Goal: Information Seeking & Learning: Find specific fact

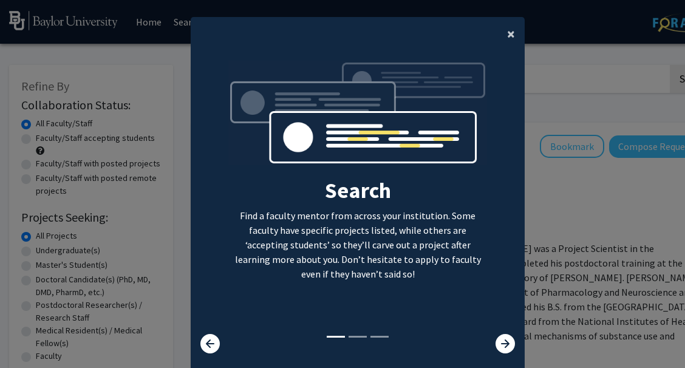
click at [508, 34] on span "×" at bounding box center [511, 33] width 8 height 19
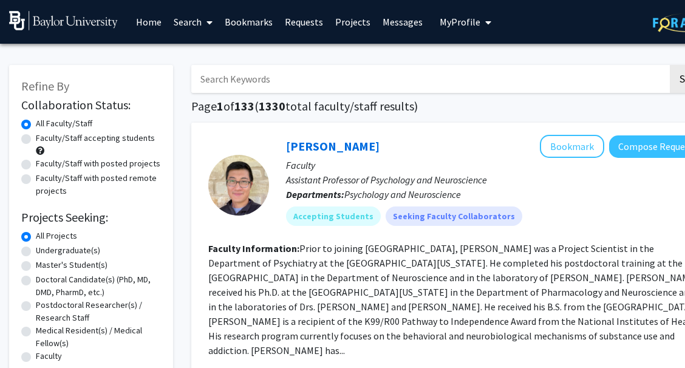
click at [477, 72] on input "Search Keywords" at bounding box center [429, 79] width 477 height 28
type input "ian stahl"
click at [670, 65] on button "Search" at bounding box center [695, 79] width 50 height 28
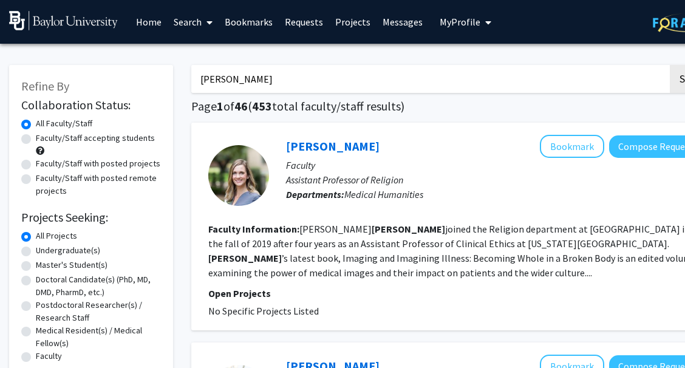
click at [36, 248] on label "Undergraduate(s)" at bounding box center [68, 250] width 64 height 13
click at [36, 248] on input "Undergraduate(s)" at bounding box center [40, 248] width 8 height 8
radio input "true"
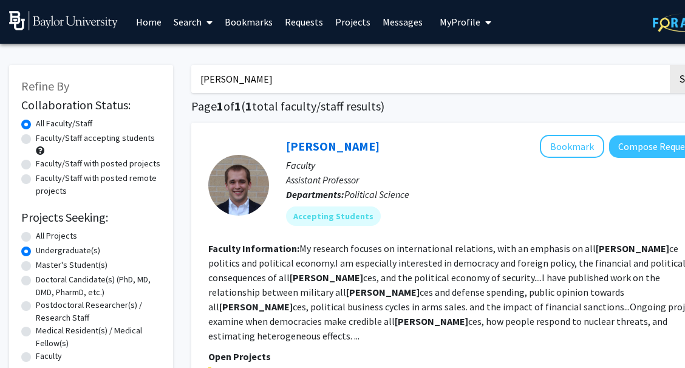
click at [214, 81] on input "ian stahl" at bounding box center [429, 79] width 477 height 28
click at [205, 27] on span at bounding box center [207, 22] width 11 height 42
click at [205, 79] on span "Students" at bounding box center [205, 80] width 74 height 24
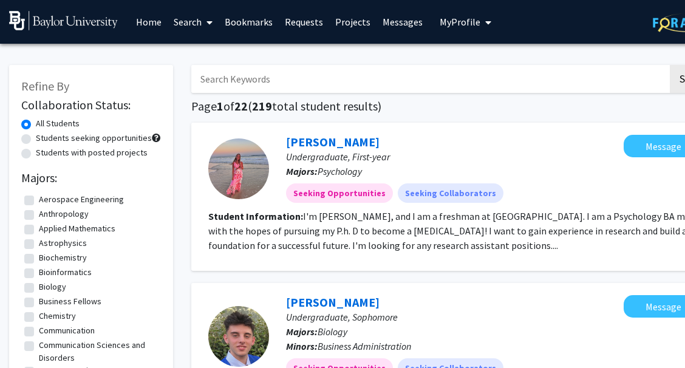
click at [233, 90] on input "Search Keywords" at bounding box center [429, 79] width 477 height 28
type input "ian stahl"
click at [670, 65] on button "Search" at bounding box center [695, 79] width 50 height 28
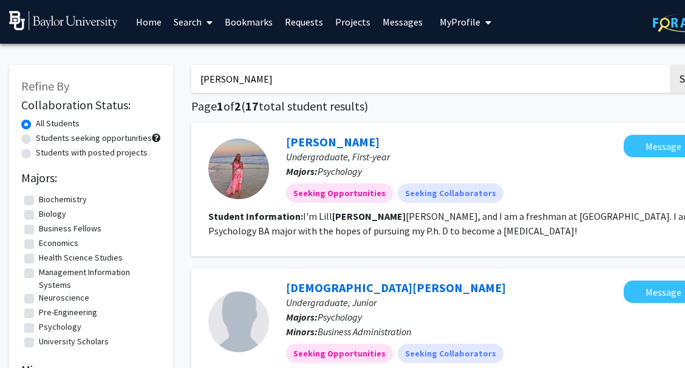
click at [39, 216] on label "Biology" at bounding box center [52, 214] width 27 height 13
click at [39, 216] on input "Biology" at bounding box center [43, 212] width 8 height 8
checkbox input "true"
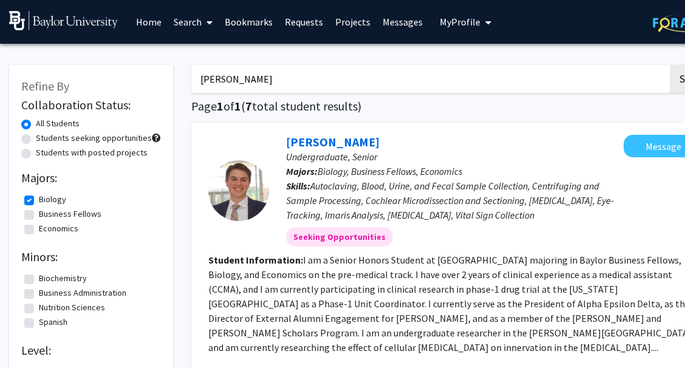
click at [255, 81] on input "ian stahl" at bounding box center [429, 79] width 477 height 28
click at [281, 76] on input "ian stahl" at bounding box center [429, 79] width 477 height 28
type input "rethi senthilmurugan"
click at [670, 65] on button "Search" at bounding box center [695, 79] width 50 height 28
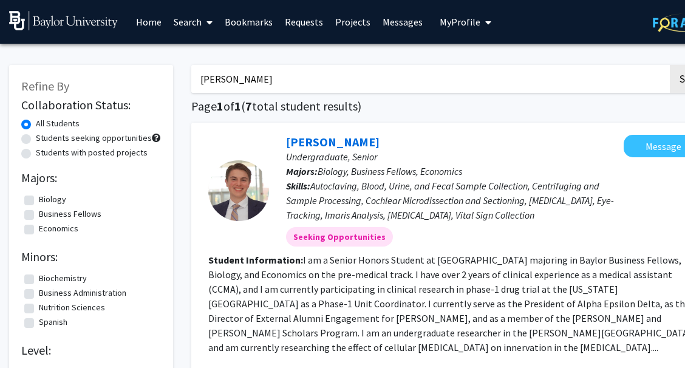
checkbox input "false"
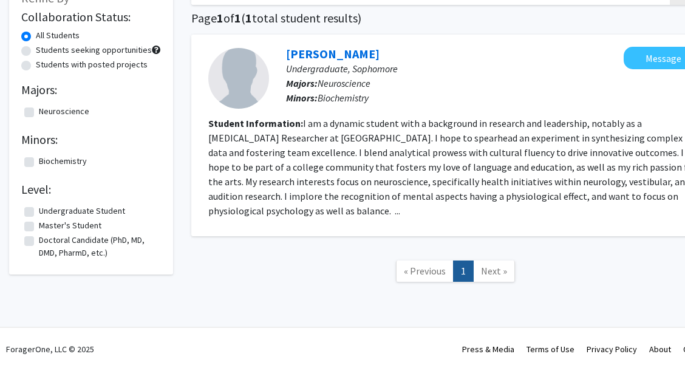
scroll to position [38, 0]
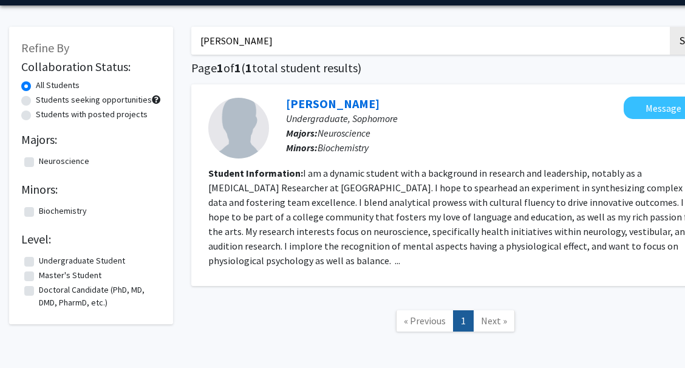
click at [390, 67] on h1 "Page 1 of 1 ( 1 total student results)" at bounding box center [455, 68] width 528 height 15
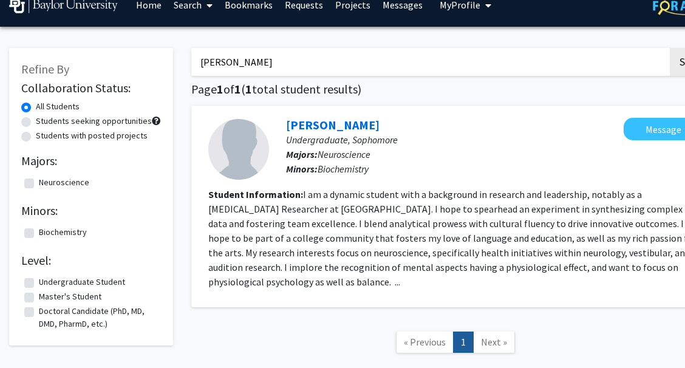
scroll to position [0, 0]
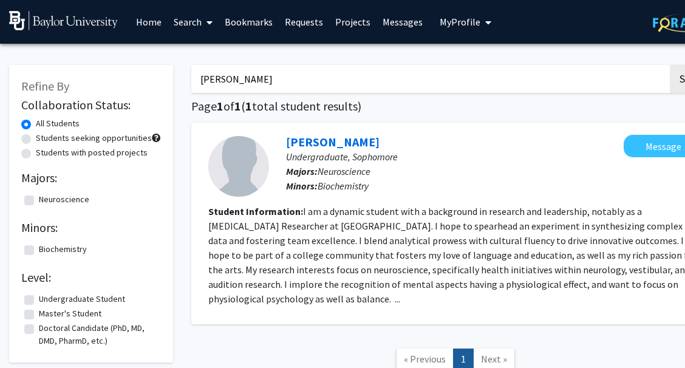
click at [196, 18] on link "Search" at bounding box center [193, 22] width 51 height 42
click at [178, 26] on link "Search" at bounding box center [193, 22] width 51 height 42
click at [192, 60] on span "Faculty/Staff" at bounding box center [212, 56] width 89 height 24
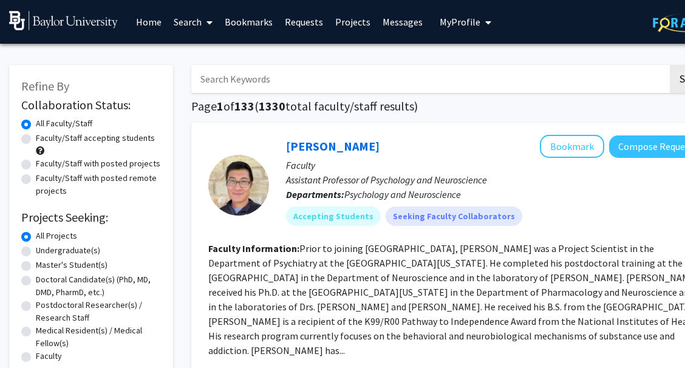
click at [194, 22] on link "Search" at bounding box center [193, 22] width 51 height 42
click at [203, 75] on span "Students" at bounding box center [205, 80] width 74 height 24
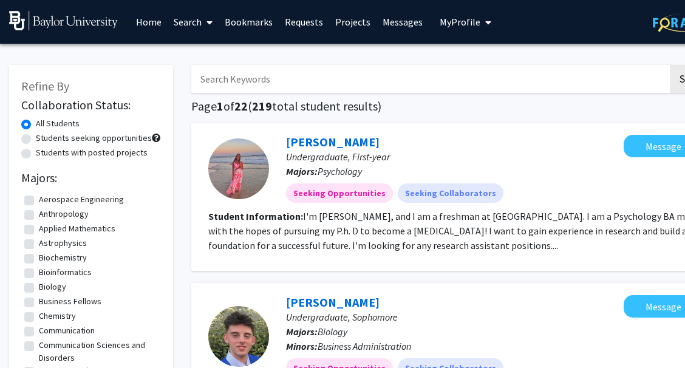
click at [186, 25] on link "Search" at bounding box center [193, 22] width 51 height 42
click at [290, 74] on input "Search Keywords" at bounding box center [429, 79] width 477 height 28
click at [670, 65] on button "Search" at bounding box center [695, 79] width 50 height 28
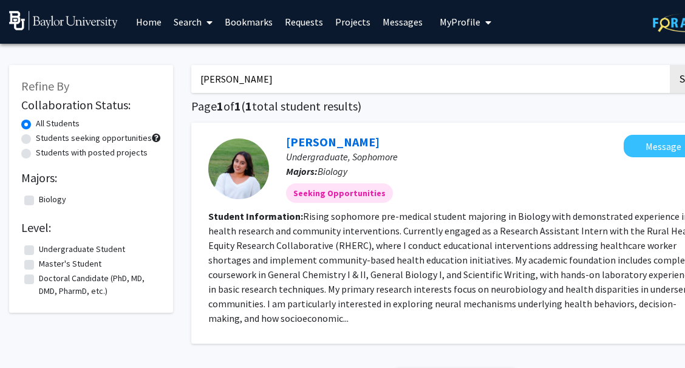
click at [259, 84] on input "rishika kohli" at bounding box center [429, 79] width 477 height 28
click at [670, 65] on button "Search" at bounding box center [695, 79] width 50 height 28
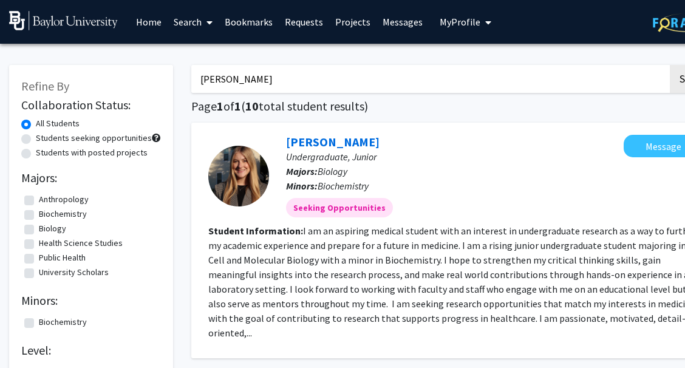
click at [279, 76] on input "Anna Cooper" at bounding box center [429, 79] width 477 height 28
paste input "iyah Williams"
click at [670, 65] on button "Search" at bounding box center [695, 79] width 50 height 28
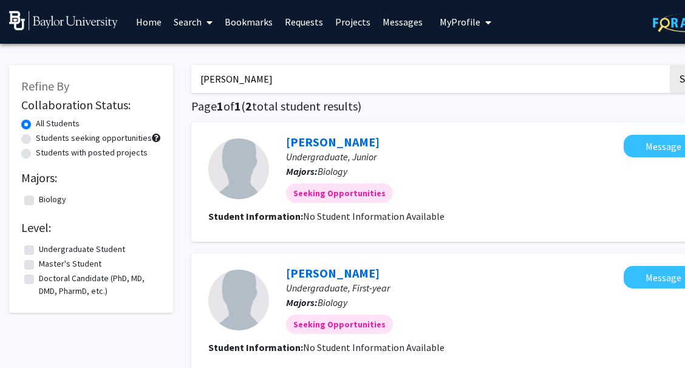
click at [267, 77] on input "Aniyah Williams" at bounding box center [429, 79] width 477 height 28
click at [670, 65] on button "Search" at bounding box center [695, 79] width 50 height 28
click at [273, 84] on input "aislina hudda" at bounding box center [429, 79] width 477 height 28
click at [670, 65] on button "Search" at bounding box center [695, 79] width 50 height 28
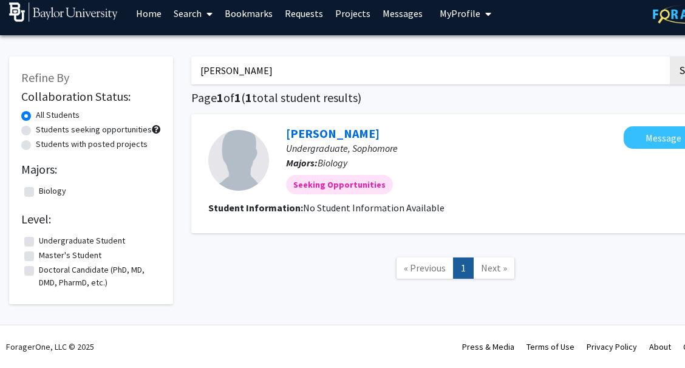
scroll to position [8, 2]
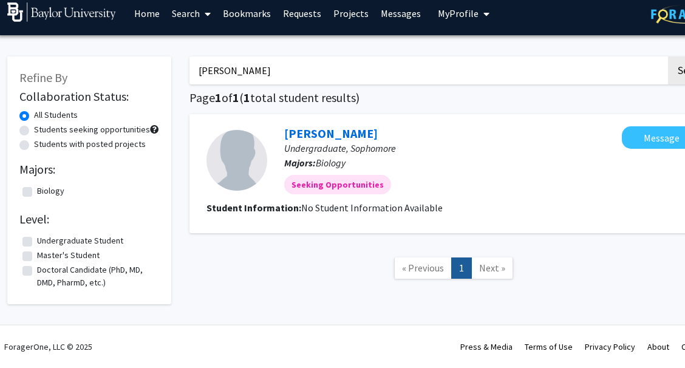
click at [243, 72] on input "Ganga Karra" at bounding box center [427, 70] width 477 height 28
type input "rohan roy"
click at [668, 56] on button "Search" at bounding box center [693, 70] width 50 height 28
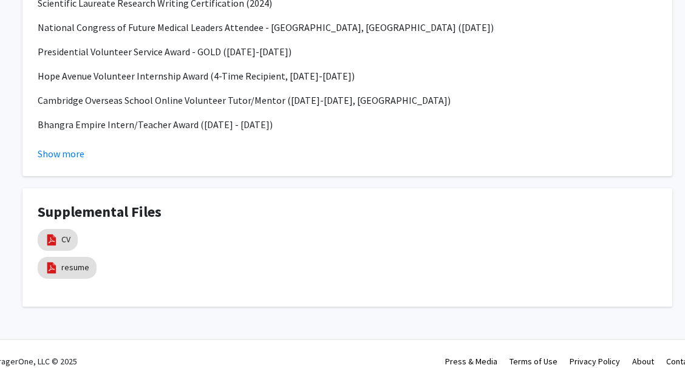
scroll to position [1079, 17]
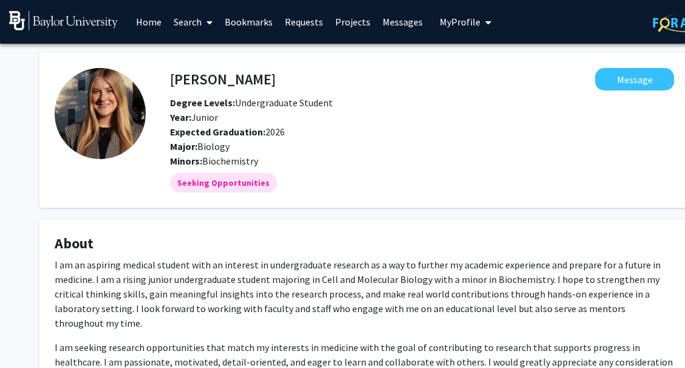
scroll to position [0, 44]
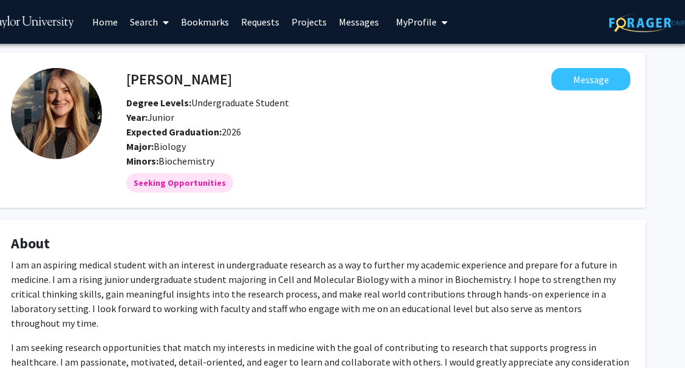
click at [407, 19] on span "My Profile" at bounding box center [416, 22] width 41 height 12
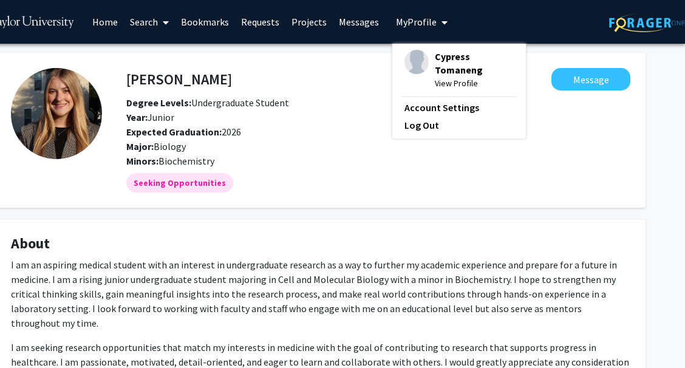
click at [406, 19] on span "My Profile" at bounding box center [416, 22] width 41 height 12
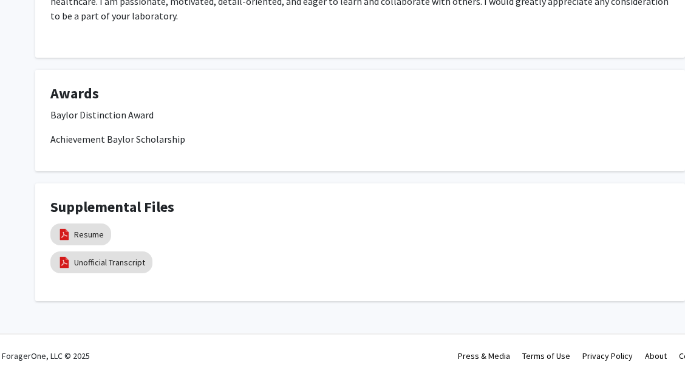
scroll to position [0, 4]
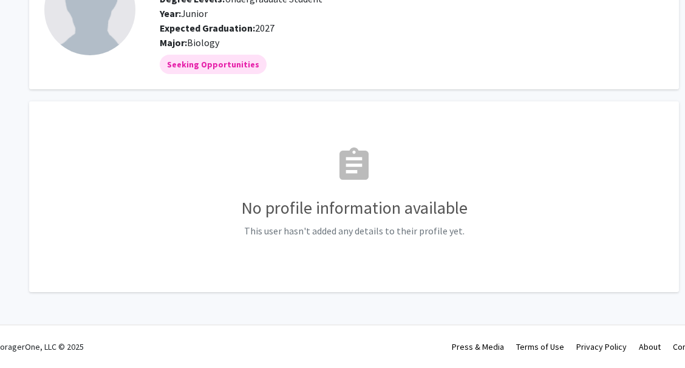
scroll to position [0, 10]
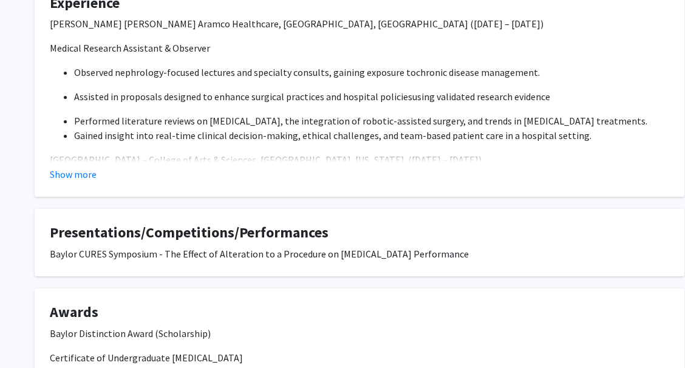
scroll to position [712, 5]
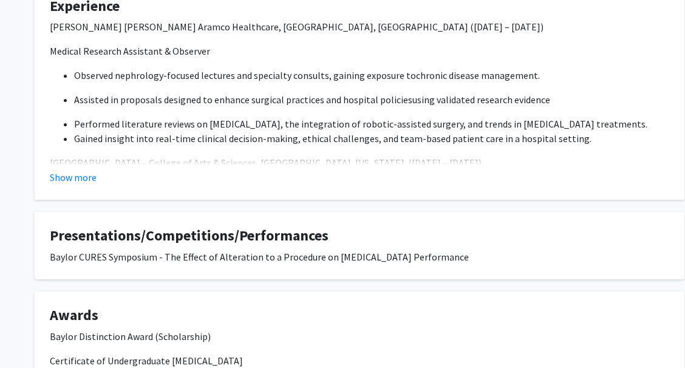
click at [197, 172] on div "Show more" at bounding box center [359, 177] width 619 height 15
drag, startPoint x: 92, startPoint y: 166, endPoint x: 96, endPoint y: 182, distance: 16.2
click at [92, 168] on fg-read-more "[PERSON_NAME] [PERSON_NAME] Aramco Healthcare, [GEOGRAPHIC_DATA], [GEOGRAPHIC_D…" at bounding box center [359, 101] width 619 height 165
click at [84, 188] on fg-card "Experience [PERSON_NAME] [PERSON_NAME] Aramco Healthcare, [GEOGRAPHIC_DATA], [G…" at bounding box center [360, 91] width 650 height 218
click at [80, 180] on button "Show more" at bounding box center [73, 177] width 47 height 15
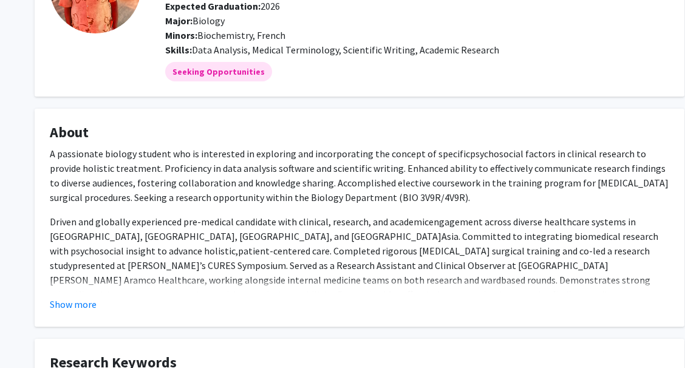
scroll to position [0, 5]
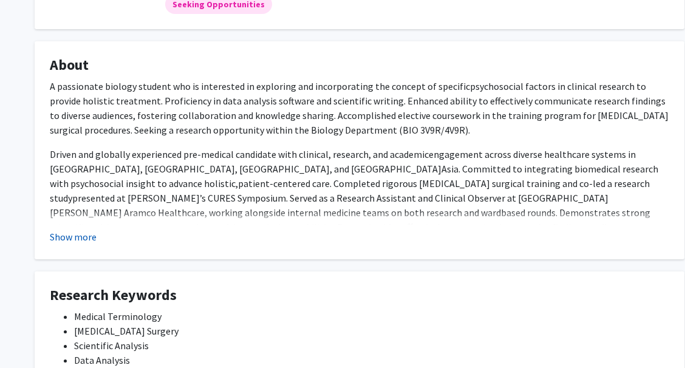
click at [86, 230] on button "Show more" at bounding box center [73, 236] width 47 height 15
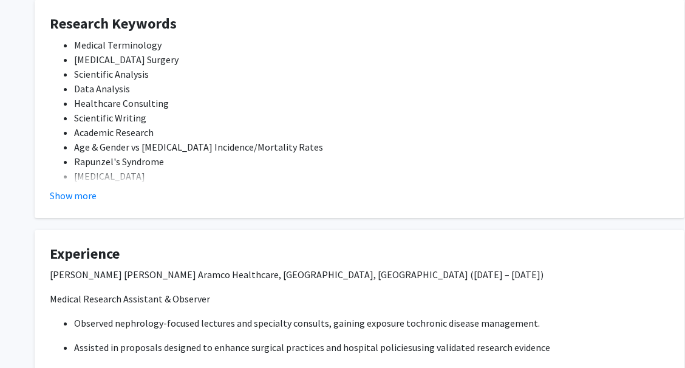
scroll to position [516, 5]
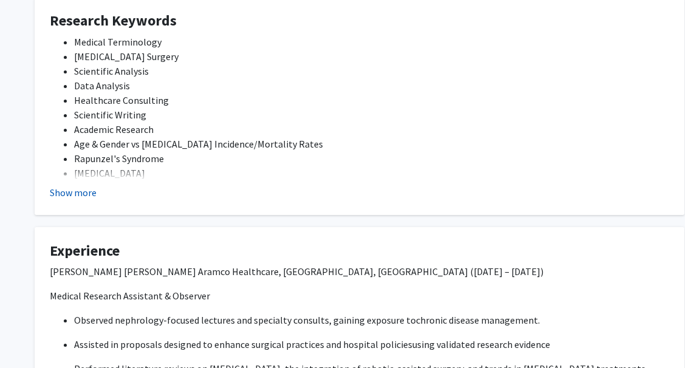
click at [86, 185] on button "Show more" at bounding box center [73, 192] width 47 height 15
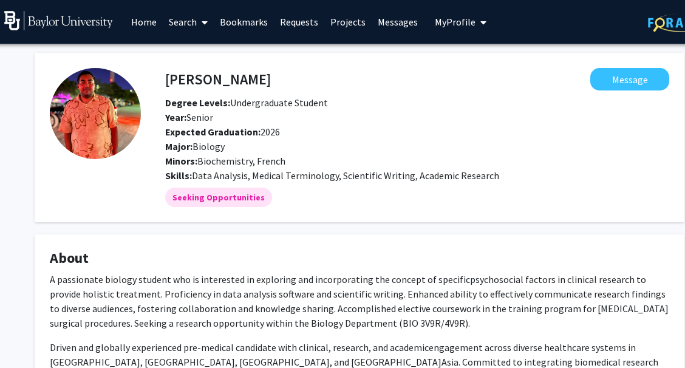
scroll to position [233, 5]
